Goal: Information Seeking & Learning: Learn about a topic

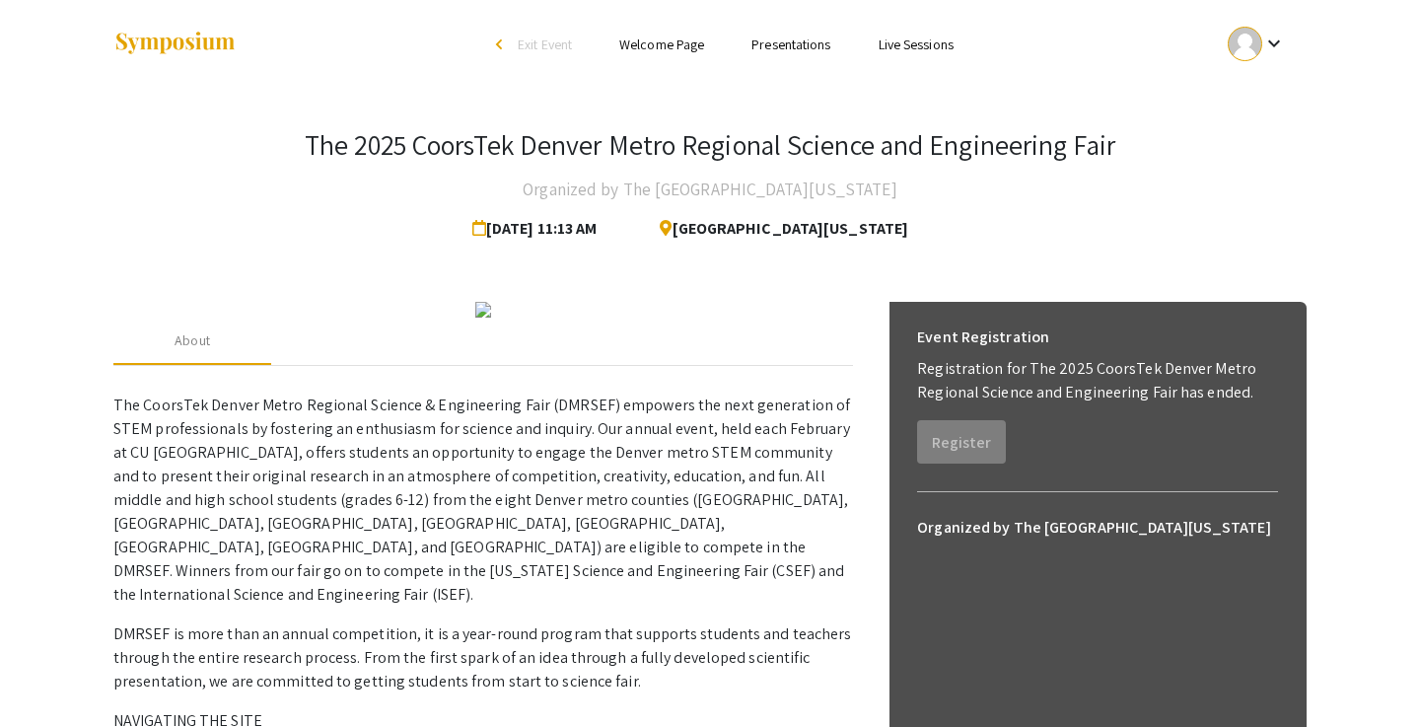
click at [800, 41] on link "Presentations" at bounding box center [790, 45] width 79 height 18
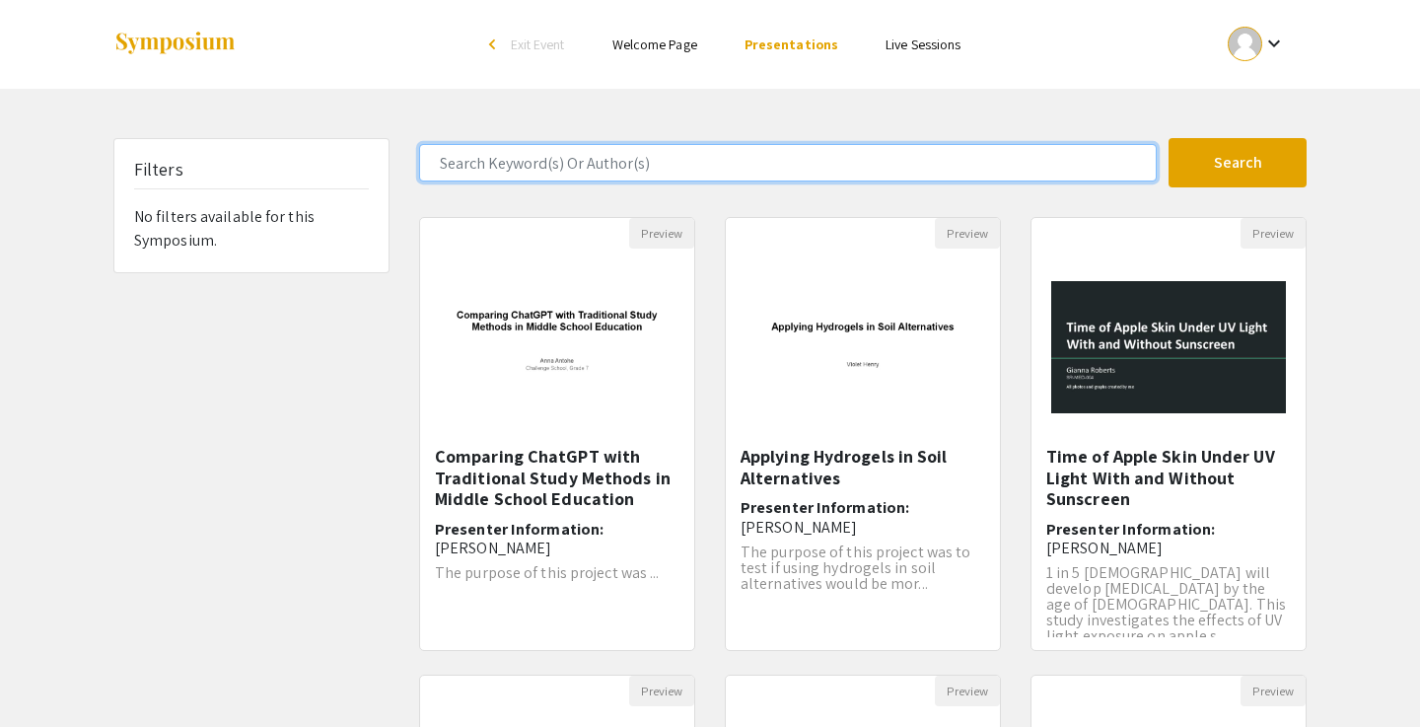
click at [676, 172] on input "Search Keyword(s) Or Author(s)" at bounding box center [788, 162] width 738 height 37
type input "[PERSON_NAME]"
click at [1238, 163] on button "Search" at bounding box center [1238, 162] width 138 height 49
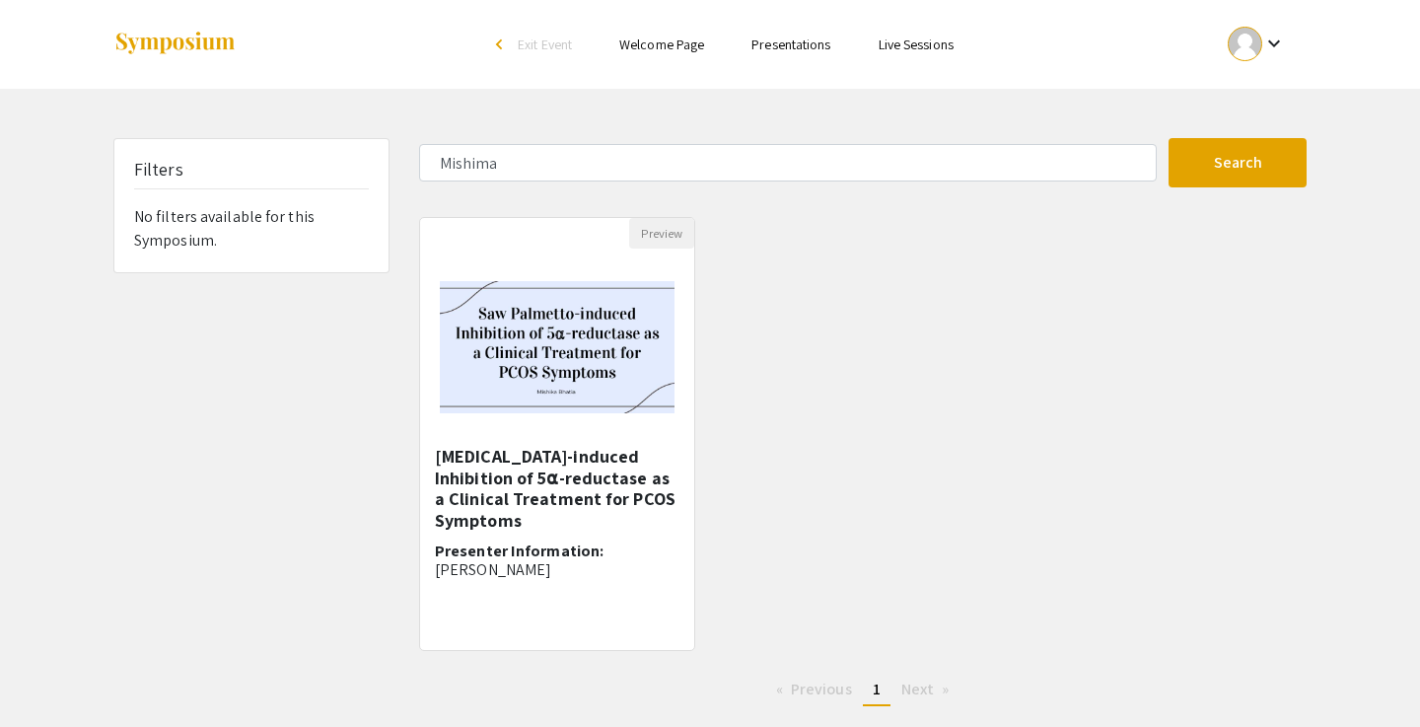
drag, startPoint x: 676, startPoint y: 172, endPoint x: 570, endPoint y: 333, distance: 193.6
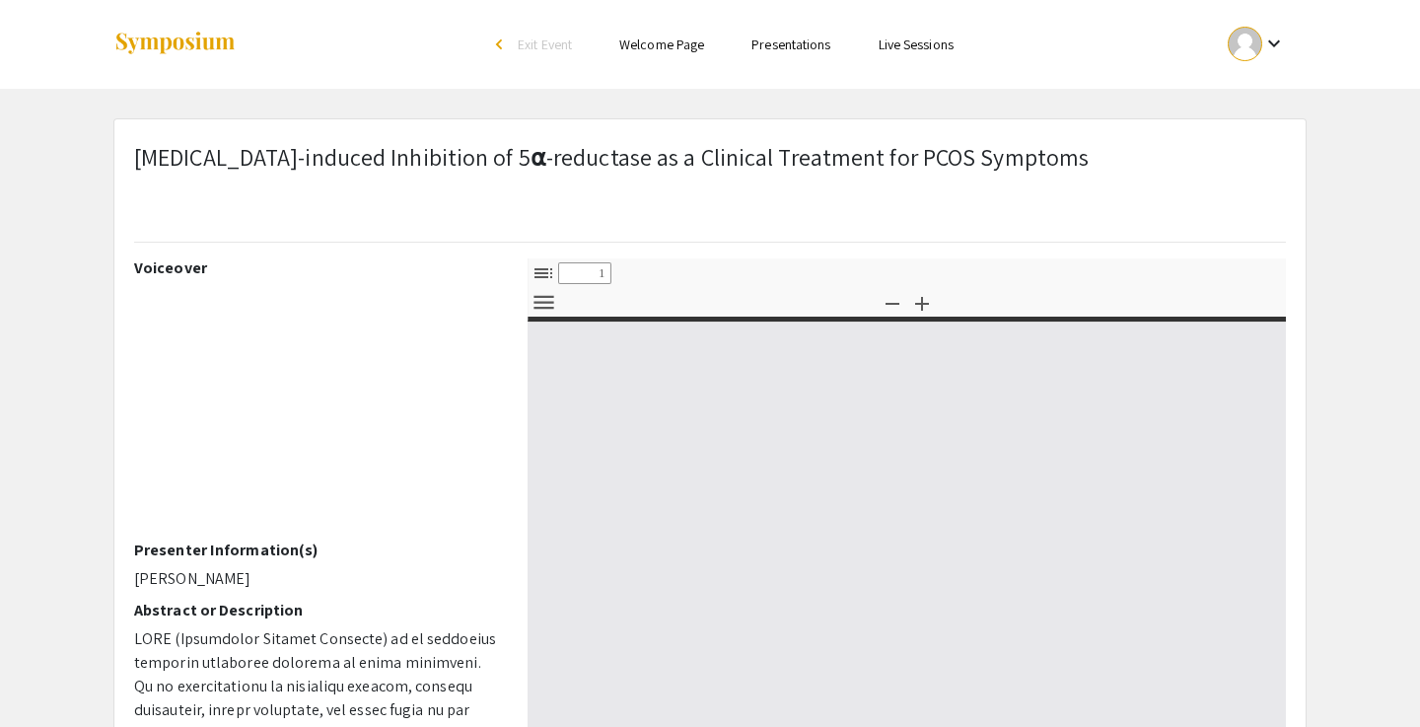
select select "custom"
type input "0"
select select "custom"
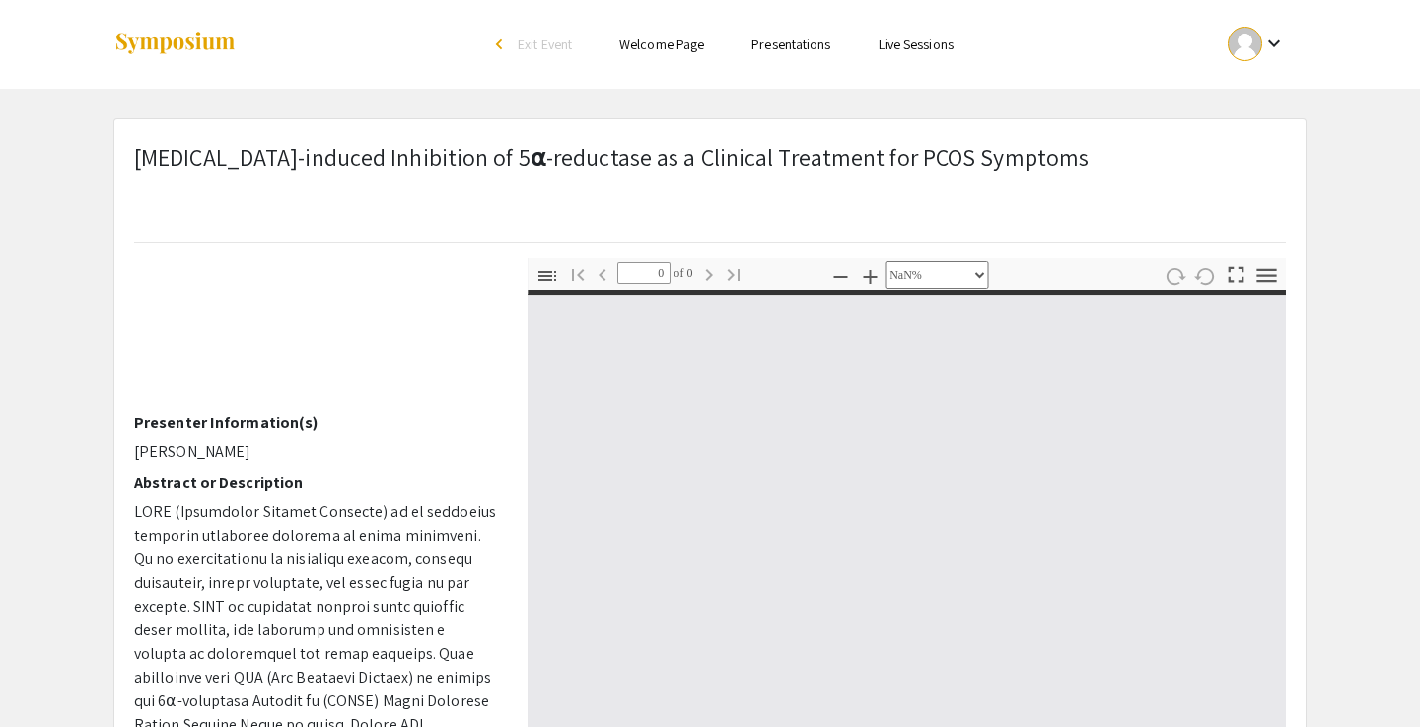
scroll to position [135, 0]
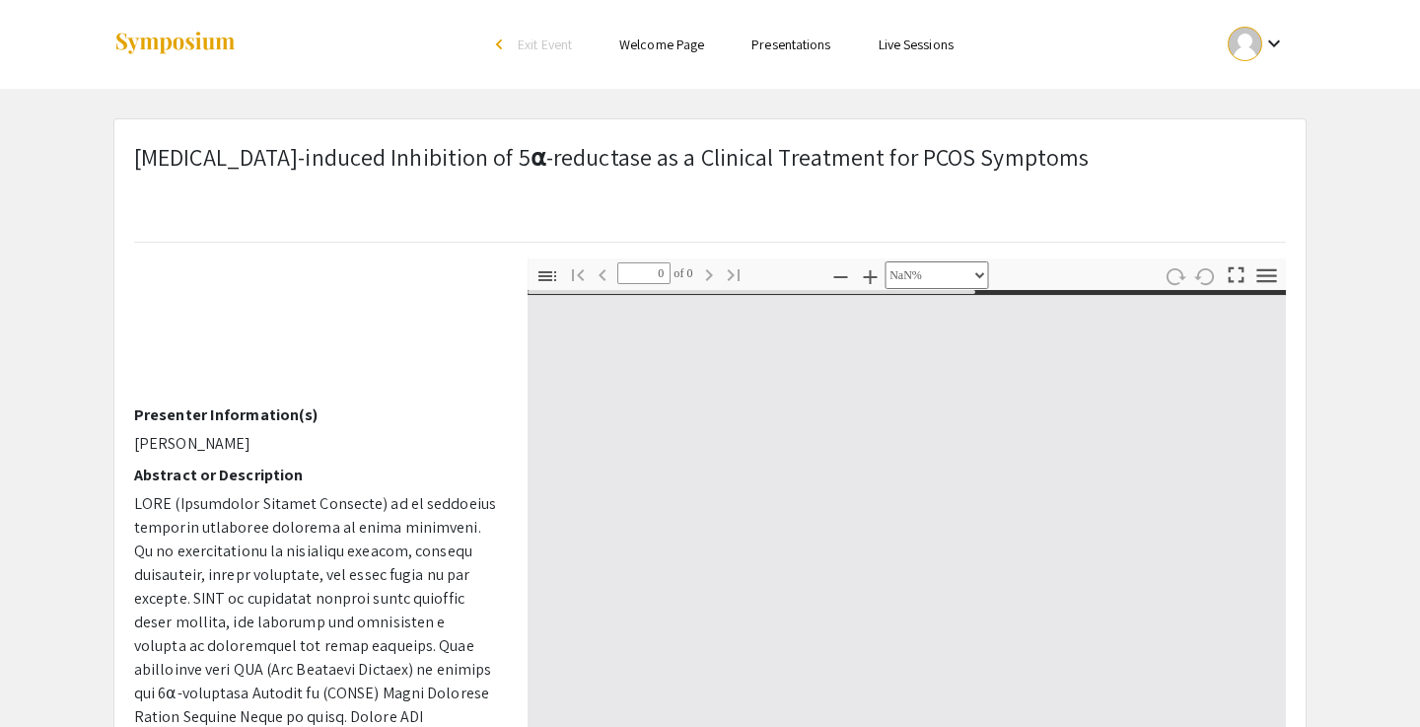
type input "1"
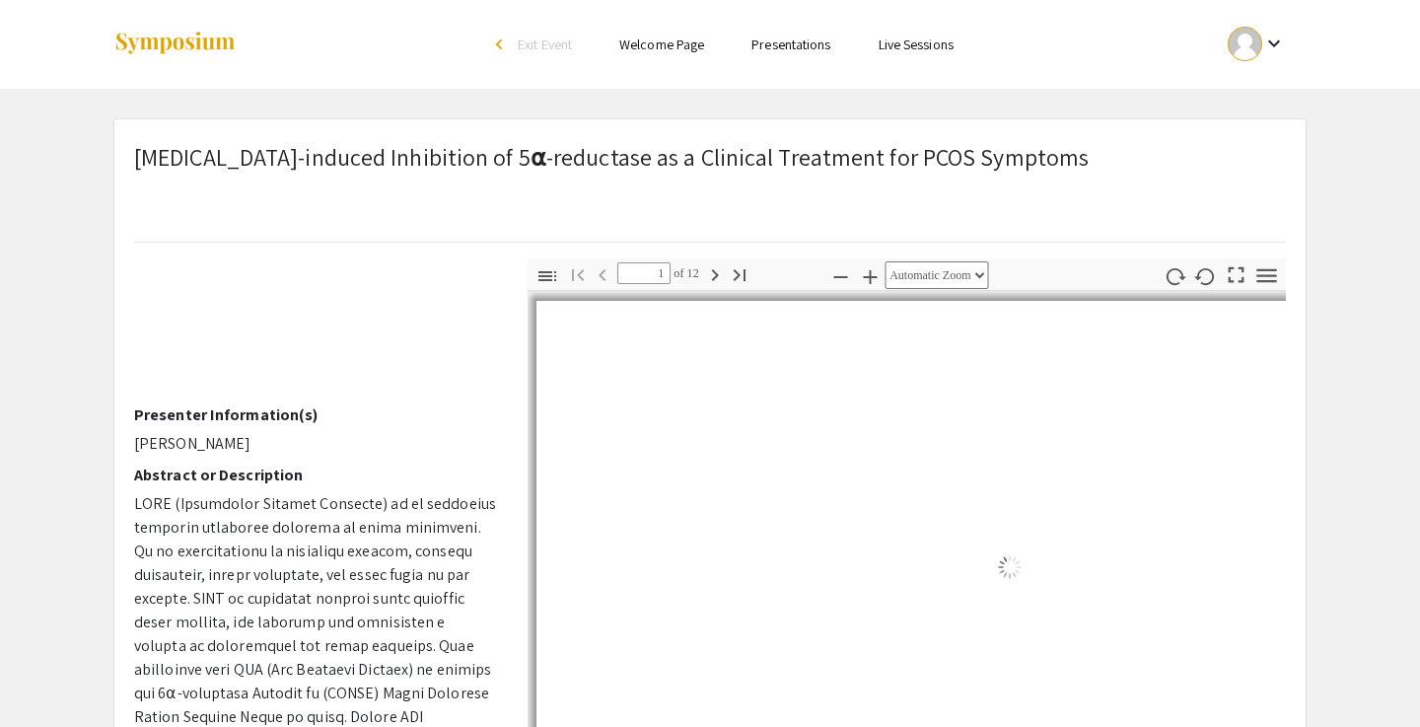
select select "auto"
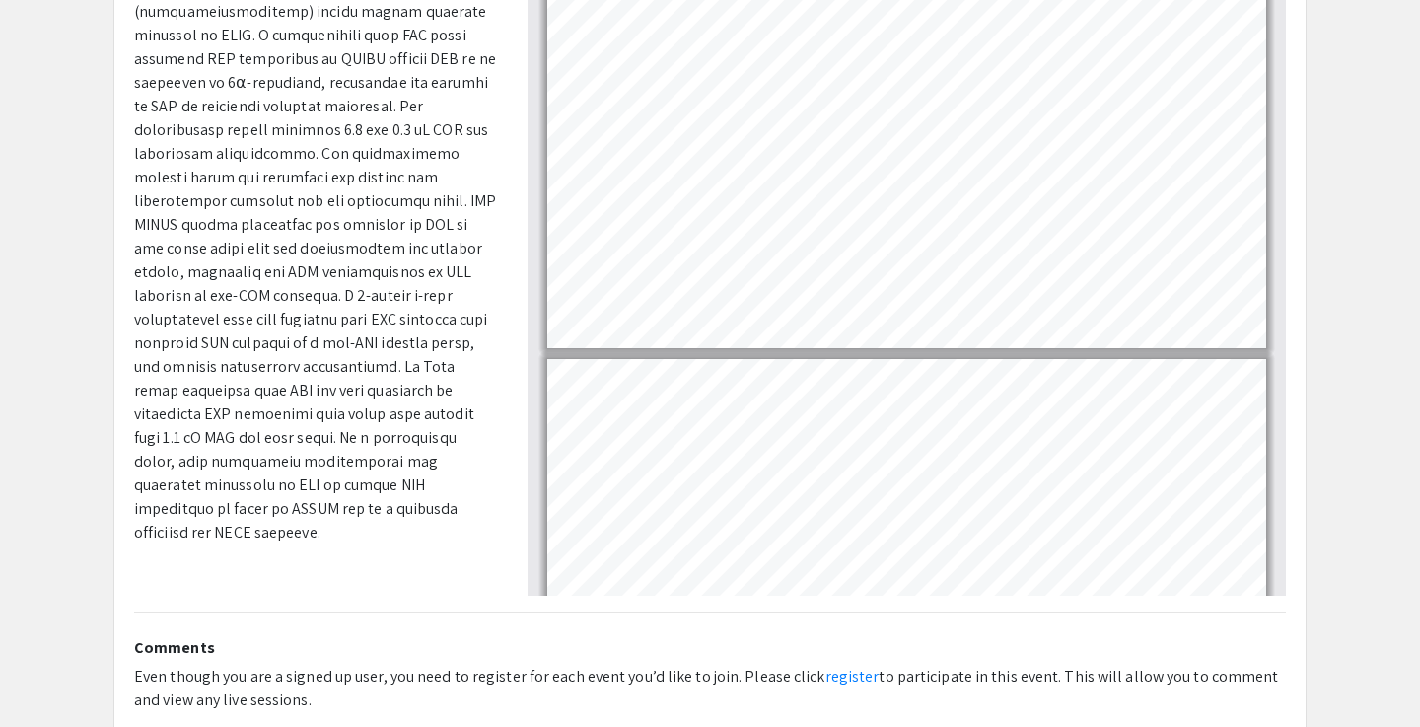
scroll to position [871, 0]
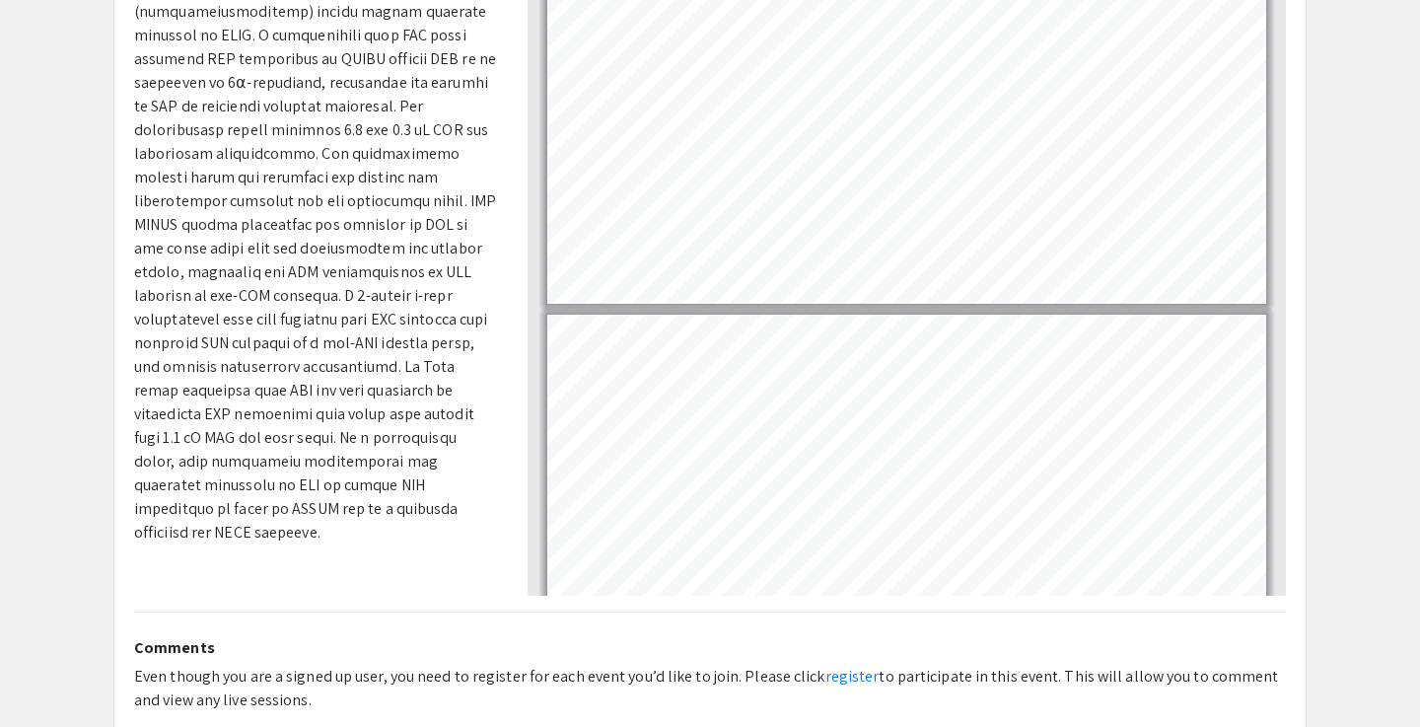
type input "5"
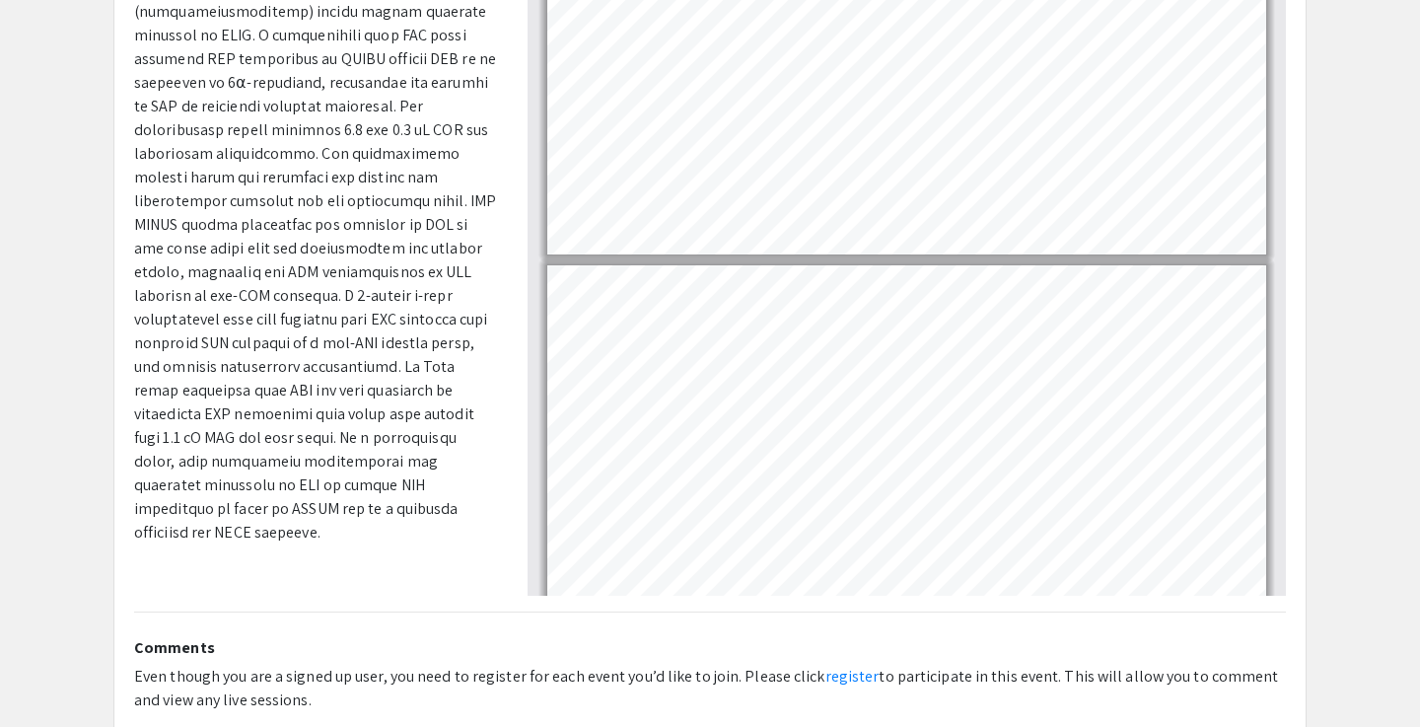
scroll to position [1478, 0]
